Goal: Transaction & Acquisition: Subscribe to service/newsletter

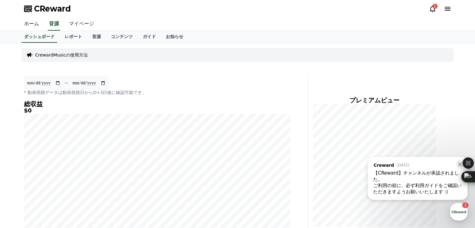
click at [77, 21] on link "マイページ" at bounding box center [81, 23] width 35 height 13
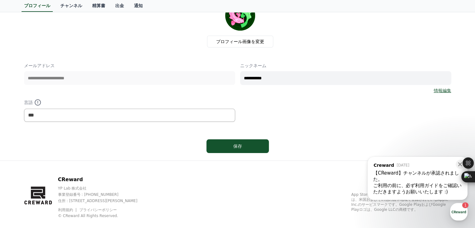
scroll to position [51, 0]
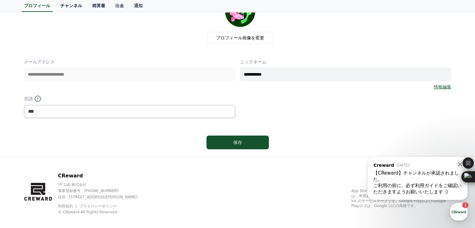
click at [56, 10] on link "チャンネル" at bounding box center [71, 6] width 32 height 12
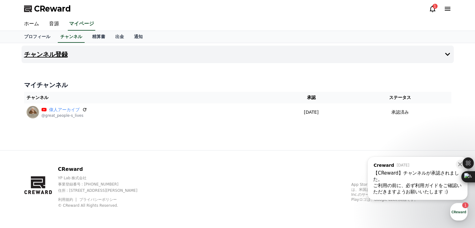
click at [192, 58] on button "チャンネル登録" at bounding box center [238, 54] width 432 height 17
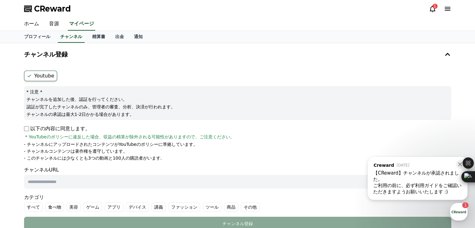
click at [180, 184] on input "text" at bounding box center [224, 182] width 400 height 14
paste input "**********"
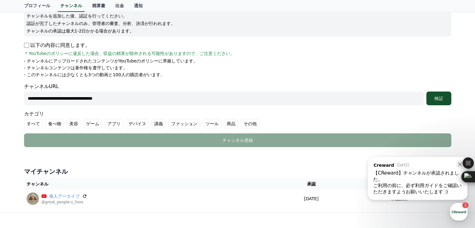
scroll to position [84, 0]
type input "**********"
click at [126, 124] on label "デバイス" at bounding box center [137, 123] width 23 height 9
click at [447, 98] on div "検証" at bounding box center [439, 98] width 20 height 6
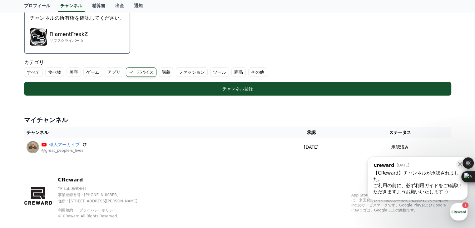
scroll to position [186, 0]
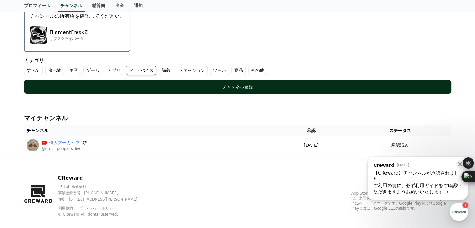
click at [350, 89] on button "チャンネル登録" at bounding box center [237, 87] width 427 height 14
click at [316, 88] on div "チャンネル登録" at bounding box center [238, 87] width 402 height 6
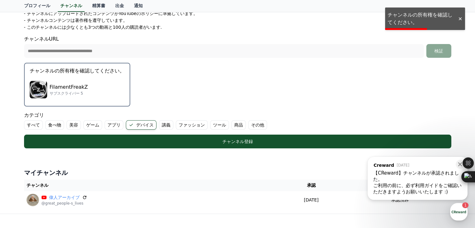
scroll to position [130, 0]
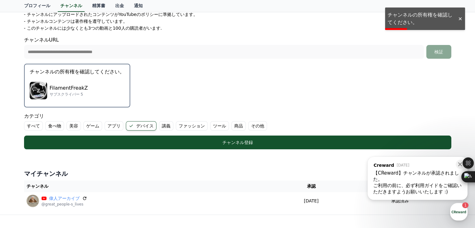
click at [99, 84] on div "FilamentFreakZ サブスクライバー 5" at bounding box center [77, 90] width 95 height 25
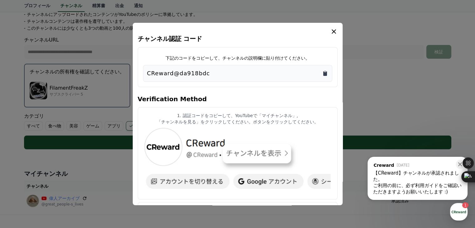
click at [326, 74] on icon "Copy to clipboard" at bounding box center [325, 73] width 4 height 5
click at [335, 33] on icon "modal" at bounding box center [334, 31] width 4 height 4
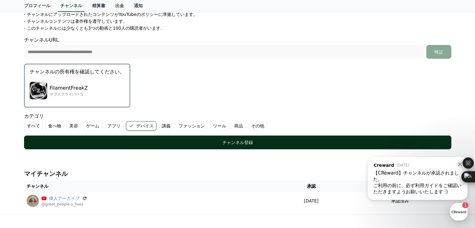
click at [285, 136] on button "チャンネル登録" at bounding box center [237, 143] width 427 height 14
